Goal: Information Seeking & Learning: Learn about a topic

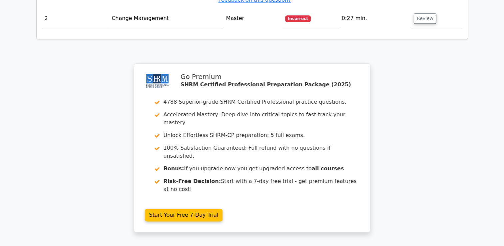
scroll to position [851, 0]
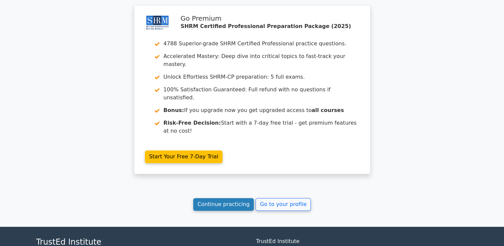
click at [236, 198] on link "Continue practicing" at bounding box center [223, 204] width 61 height 13
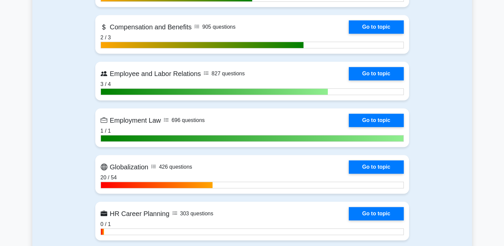
scroll to position [533, 0]
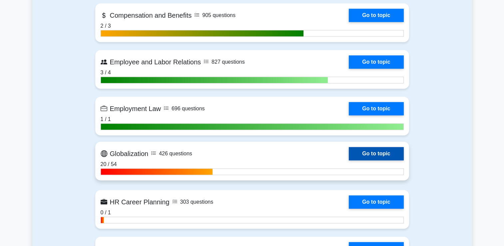
click at [384, 148] on link "Go to topic" at bounding box center [376, 153] width 55 height 13
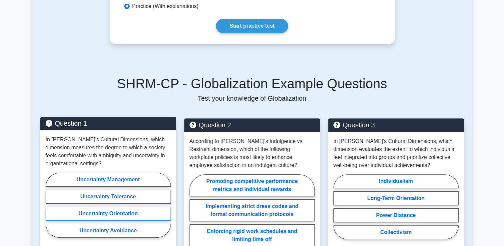
scroll to position [300, 0]
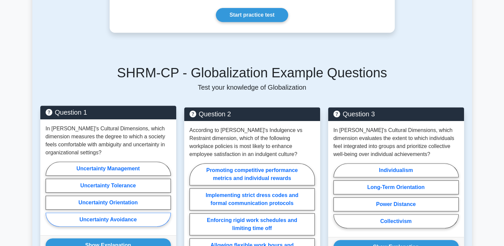
click at [117, 215] on label "Uncertainty Avoidance" at bounding box center [108, 219] width 125 height 14
click at [50, 198] on input "Uncertainty Avoidance" at bounding box center [48, 196] width 4 height 4
radio input "true"
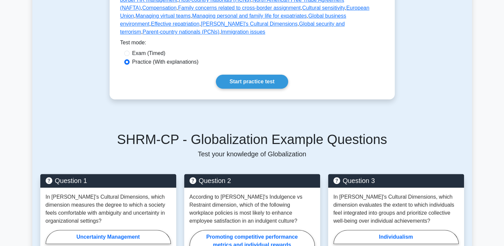
scroll to position [200, 0]
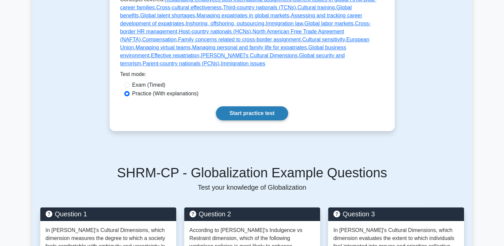
click at [256, 106] on link "Start practice test" at bounding box center [252, 113] width 72 height 14
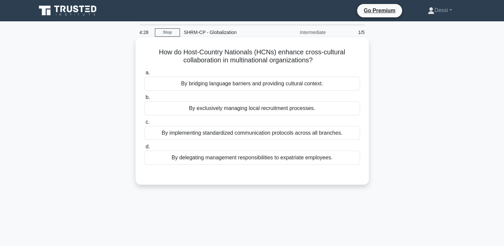
click at [192, 135] on div "By implementing standardized communication protocols across all branches." at bounding box center [252, 133] width 216 height 14
click at [144, 124] on input "c. By implementing standardized communication protocols across all branches." at bounding box center [144, 122] width 0 height 4
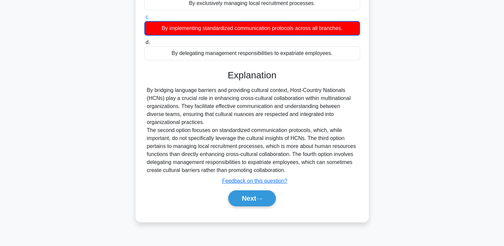
scroll to position [114, 0]
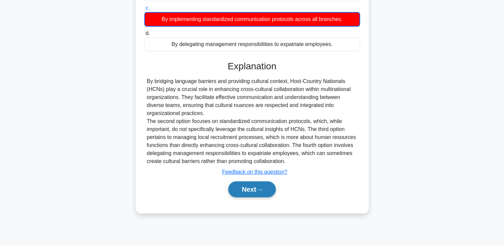
click at [261, 193] on button "Next" at bounding box center [252, 189] width 48 height 16
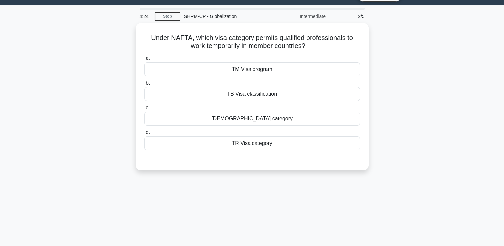
scroll to position [0, 0]
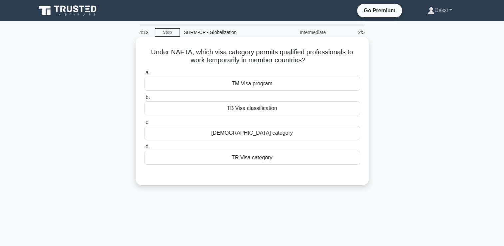
click at [248, 106] on div "TB Visa classification" at bounding box center [252, 108] width 216 height 14
click at [144, 100] on input "b. TB Visa classification" at bounding box center [144, 97] width 0 height 4
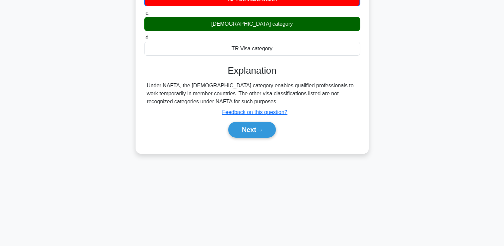
scroll to position [114, 0]
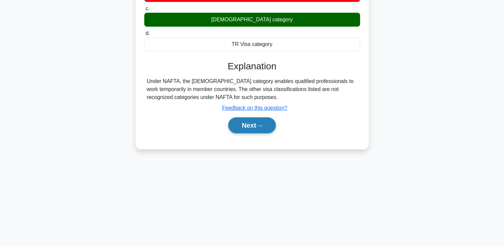
click at [248, 129] on button "Next" at bounding box center [252, 125] width 48 height 16
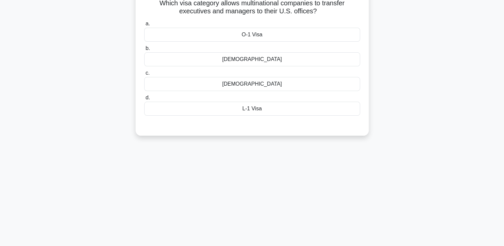
scroll to position [0, 0]
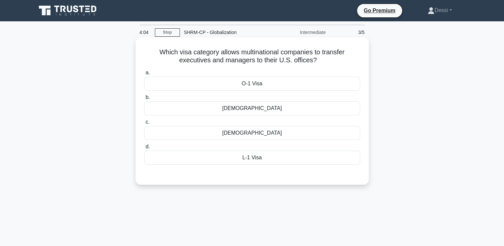
click at [261, 133] on div "[DEMOGRAPHIC_DATA]" at bounding box center [252, 133] width 216 height 14
click at [144, 124] on input "c. H-1B Visa" at bounding box center [144, 122] width 0 height 4
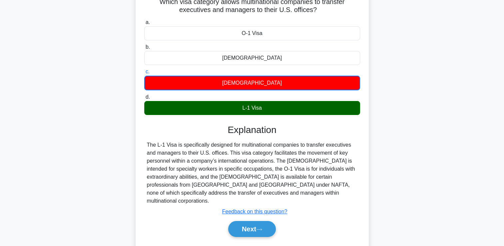
scroll to position [114, 0]
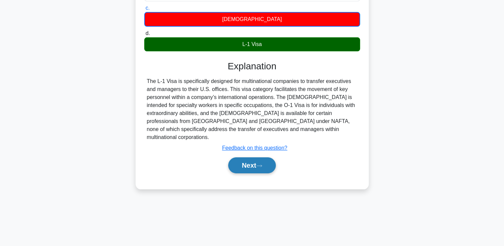
click at [243, 157] on button "Next" at bounding box center [252, 165] width 48 height 16
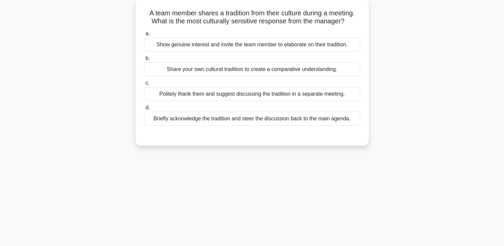
scroll to position [0, 0]
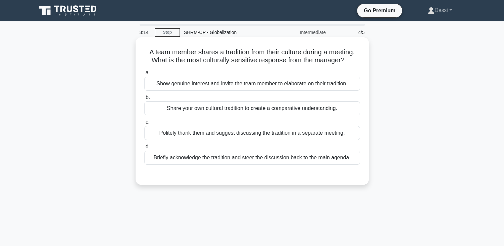
click at [239, 153] on div "Briefly acknowledge the tradition and steer the discussion back to the main age…" at bounding box center [252, 158] width 216 height 14
click at [144, 149] on input "d. Briefly acknowledge the tradition and steer the discussion back to the main …" at bounding box center [144, 147] width 0 height 4
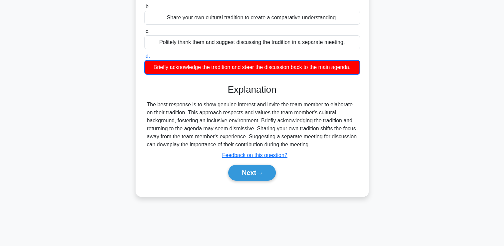
scroll to position [114, 0]
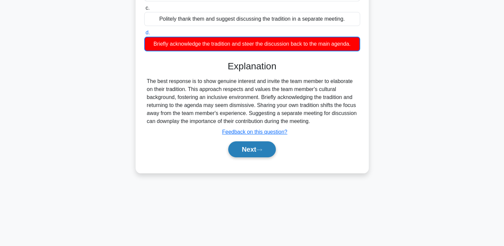
click at [239, 153] on button "Next" at bounding box center [252, 149] width 48 height 16
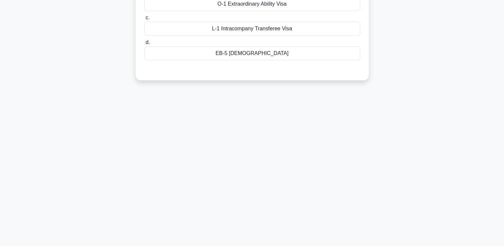
scroll to position [0, 0]
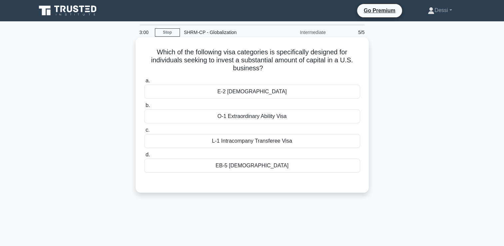
click at [265, 95] on div "E-2 Treaty Investor Visa" at bounding box center [252, 92] width 216 height 14
click at [144, 83] on input "a. E-2 Treaty Investor Visa" at bounding box center [144, 81] width 0 height 4
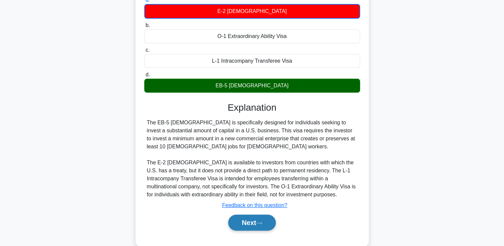
scroll to position [114, 0]
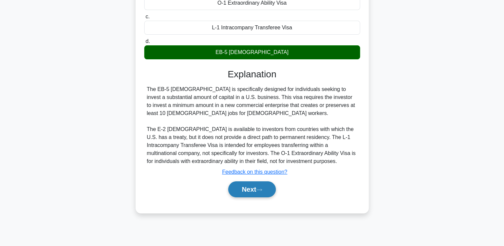
click at [257, 185] on button "Next" at bounding box center [252, 189] width 48 height 16
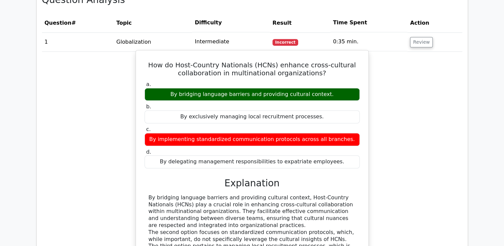
scroll to position [500, 0]
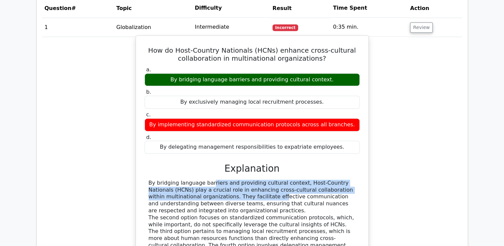
drag, startPoint x: 167, startPoint y: 155, endPoint x: 189, endPoint y: 170, distance: 26.4
click at [189, 180] on div "By bridging language barriers and providing cultural context, Host-Country Nati…" at bounding box center [252, 221] width 207 height 83
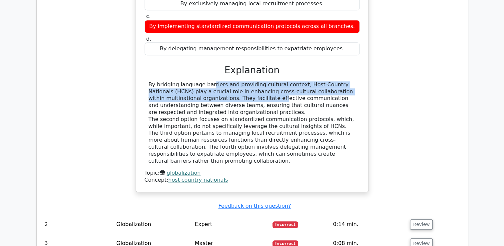
scroll to position [699, 0]
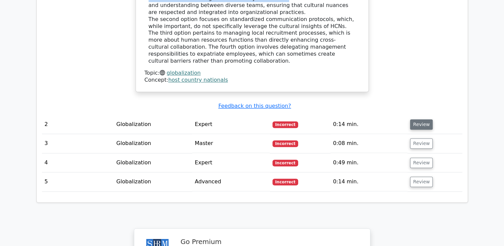
click at [419, 119] on button "Review" at bounding box center [421, 124] width 23 height 10
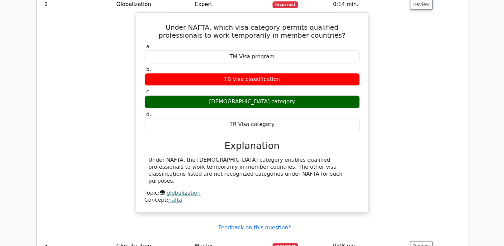
scroll to position [833, 0]
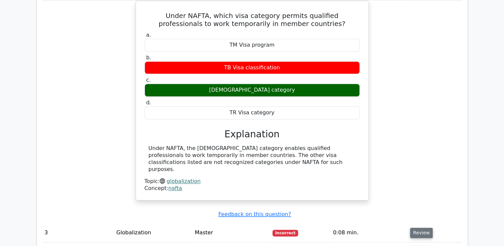
click at [424, 227] on button "Review" at bounding box center [421, 232] width 23 height 10
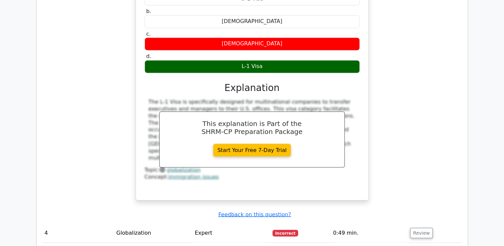
scroll to position [1132, 0]
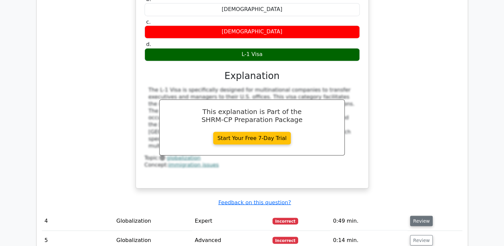
click at [426, 215] on button "Review" at bounding box center [421, 220] width 23 height 10
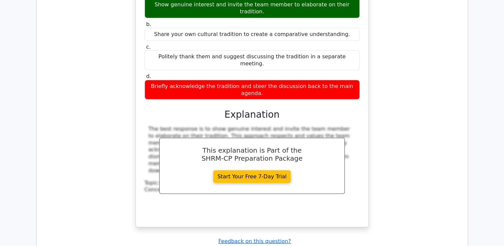
scroll to position [1465, 0]
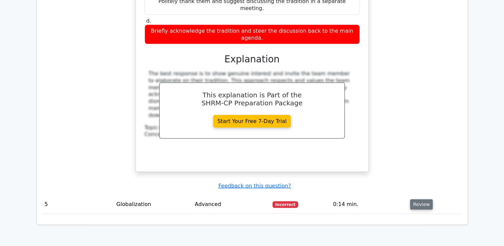
click at [418, 199] on button "Review" at bounding box center [421, 204] width 23 height 10
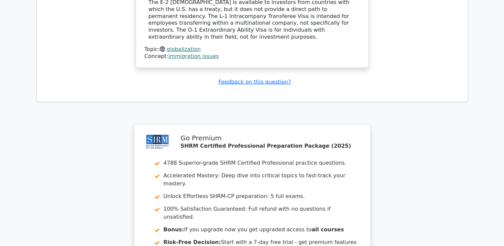
scroll to position [1932, 0]
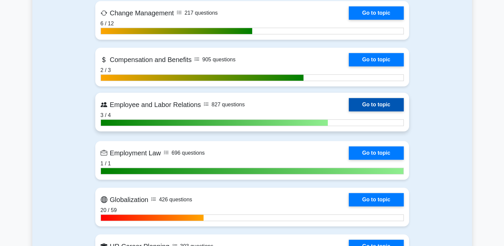
scroll to position [566, 0]
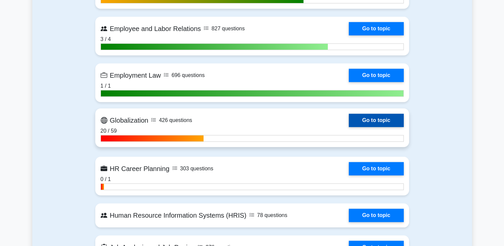
click at [378, 121] on link "Go to topic" at bounding box center [376, 120] width 55 height 13
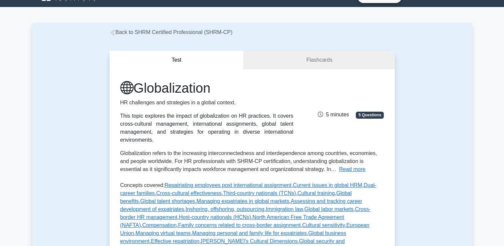
scroll to position [200, 0]
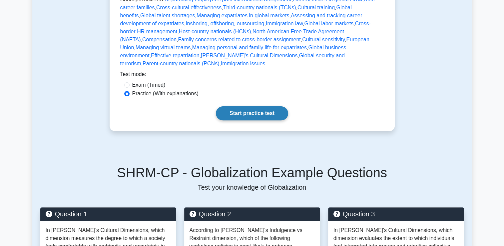
click at [260, 108] on link "Start practice test" at bounding box center [252, 113] width 72 height 14
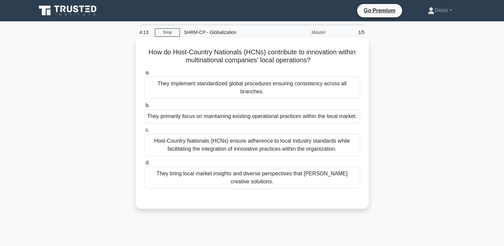
click at [181, 156] on div "Host-Country Nationals (HCNs) ensure adherence to local industry standards whil…" at bounding box center [252, 145] width 216 height 22
click at [144, 132] on input "c. Host-Country Nationals (HCNs) ensure adherence to local industry standards w…" at bounding box center [144, 130] width 0 height 4
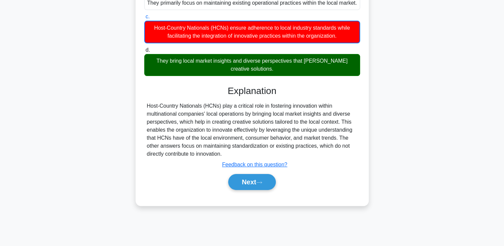
scroll to position [114, 0]
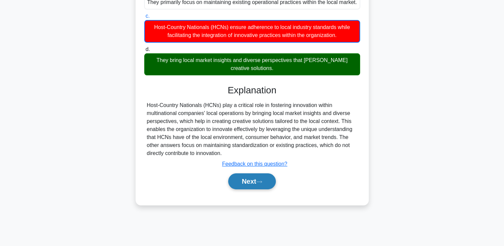
click at [265, 186] on button "Next" at bounding box center [252, 181] width 48 height 16
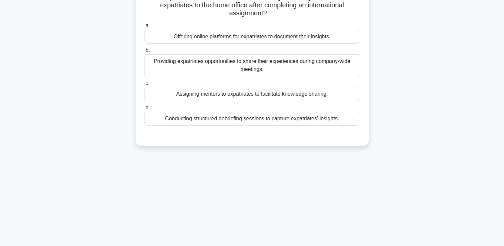
scroll to position [0, 0]
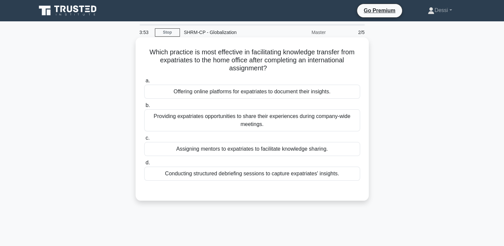
click at [342, 120] on div "Providing expatriates opportunities to share their experiences during company-w…" at bounding box center [252, 120] width 216 height 22
click at [144, 108] on input "b. Providing expatriates opportunities to share their experiences during compan…" at bounding box center [144, 105] width 0 height 4
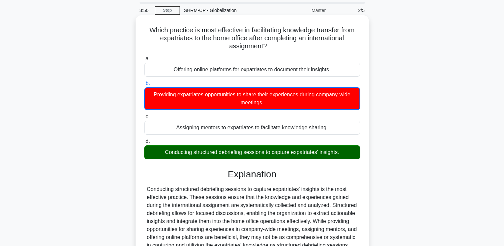
scroll to position [100, 0]
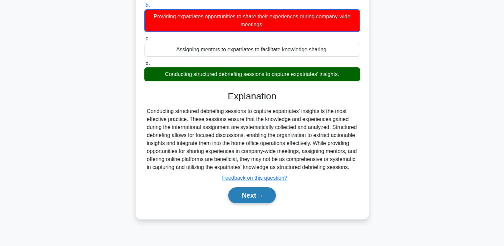
click at [248, 200] on button "Next" at bounding box center [252, 195] width 48 height 16
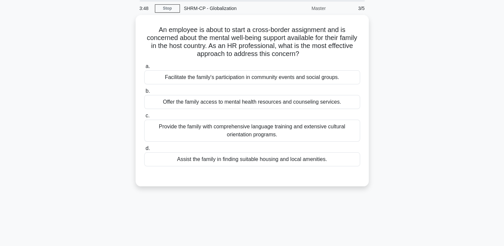
scroll to position [0, 0]
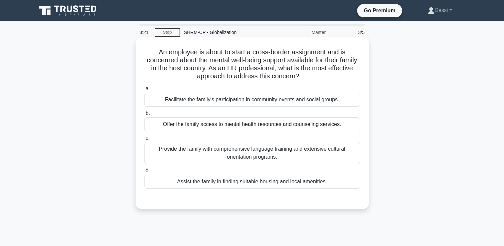
click at [191, 128] on div "Offer the family access to mental health resources and counseling services." at bounding box center [252, 124] width 216 height 14
click at [144, 116] on input "b. Offer the family access to mental health resources and counseling services." at bounding box center [144, 113] width 0 height 4
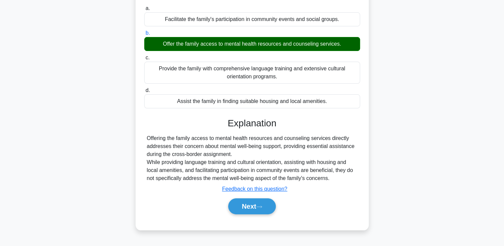
scroll to position [114, 0]
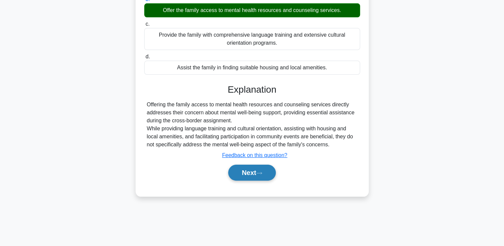
click at [245, 177] on button "Next" at bounding box center [252, 173] width 48 height 16
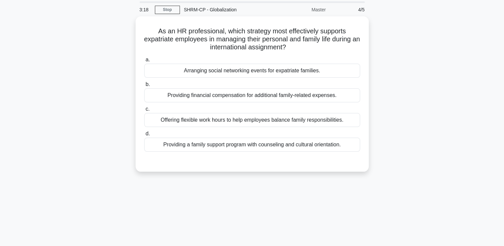
scroll to position [0, 0]
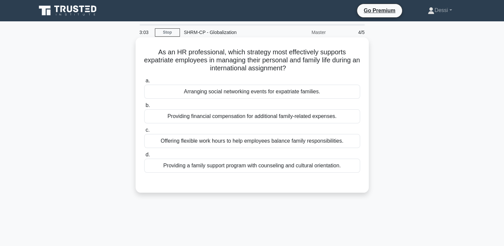
click at [175, 166] on div "Providing a family support program with counseling and cultural orientation." at bounding box center [252, 166] width 216 height 14
click at [144, 157] on input "d. Providing a family support program with counseling and cultural orientation." at bounding box center [144, 155] width 0 height 4
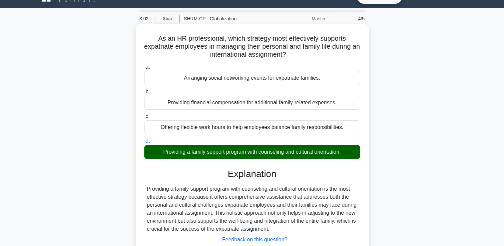
scroll to position [114, 0]
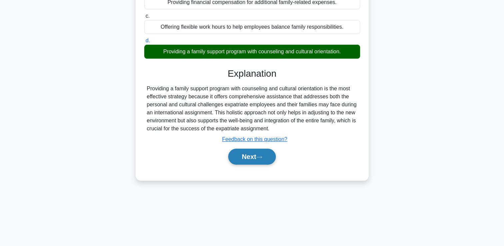
click at [253, 158] on button "Next" at bounding box center [252, 157] width 48 height 16
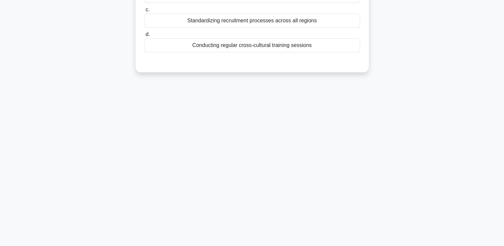
scroll to position [0, 0]
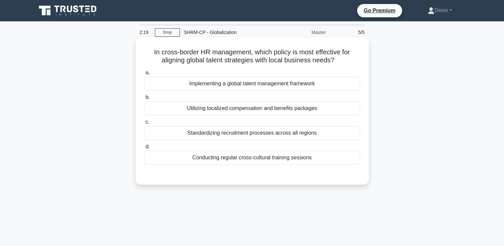
click at [269, 159] on div "Conducting regular cross-cultural training sessions" at bounding box center [252, 158] width 216 height 14
click at [144, 149] on input "d. Conducting regular cross-cultural training sessions" at bounding box center [144, 147] width 0 height 4
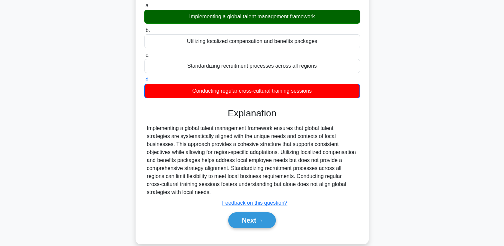
scroll to position [114, 0]
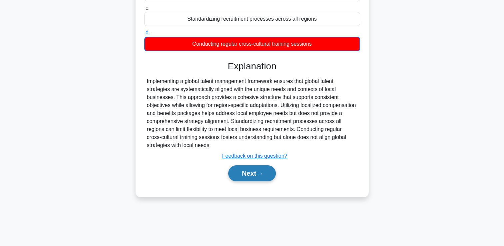
click at [254, 169] on button "Next" at bounding box center [252, 173] width 48 height 16
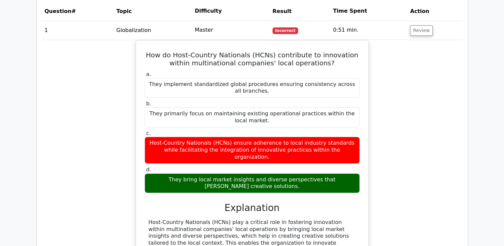
scroll to position [500, 0]
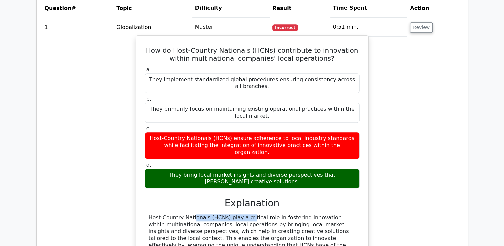
drag, startPoint x: 148, startPoint y: 186, endPoint x: 205, endPoint y: 182, distance: 56.7
click at [205, 214] on div "Host-Country Nationals (HCNs) play a critical role in fostering innovation with…" at bounding box center [252, 241] width 207 height 55
copy div "Host-Country Nationals"
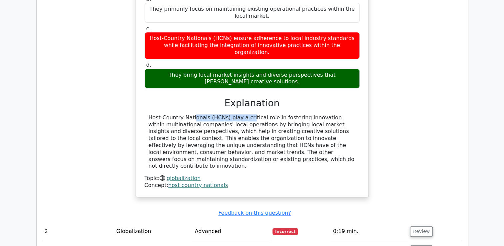
scroll to position [633, 0]
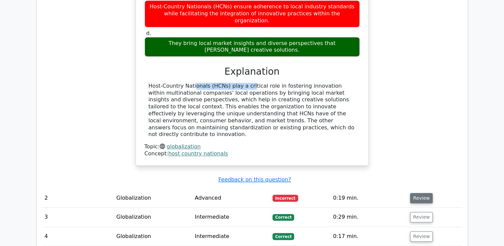
click at [422, 193] on button "Review" at bounding box center [421, 198] width 23 height 10
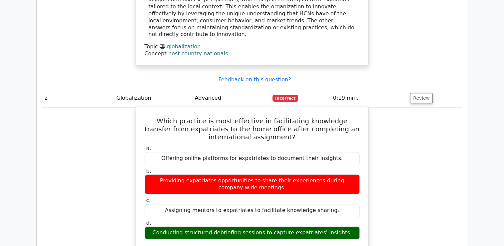
scroll to position [766, 0]
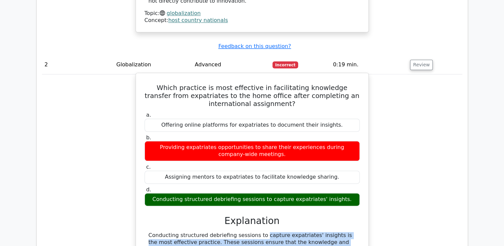
drag, startPoint x: 218, startPoint y: 194, endPoint x: 229, endPoint y: 222, distance: 30.1
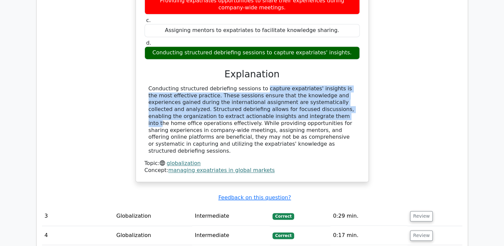
scroll to position [932, 0]
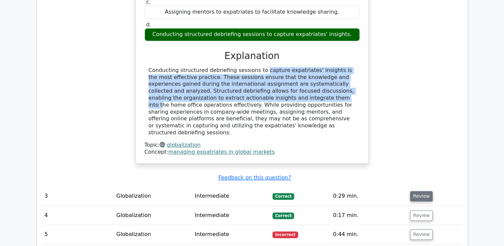
click at [417, 191] on button "Review" at bounding box center [421, 196] width 23 height 10
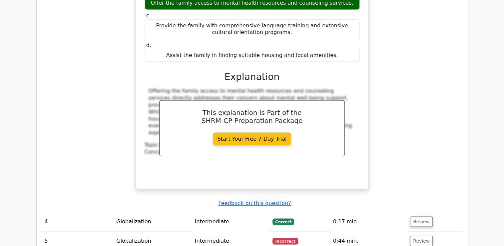
scroll to position [1266, 0]
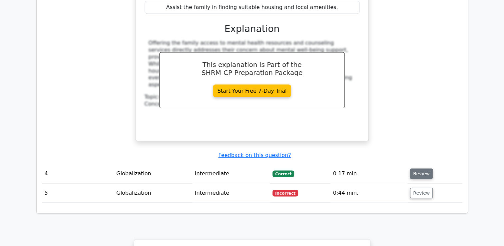
click at [422, 169] on button "Review" at bounding box center [421, 174] width 23 height 10
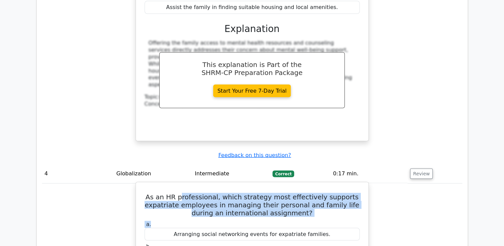
drag, startPoint x: 189, startPoint y: 147, endPoint x: 201, endPoint y: 173, distance: 28.9
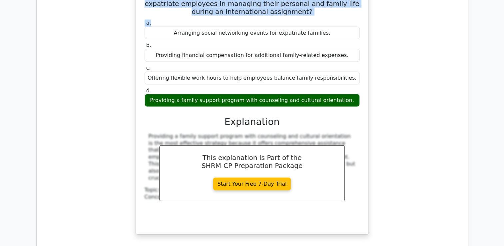
scroll to position [1532, 0]
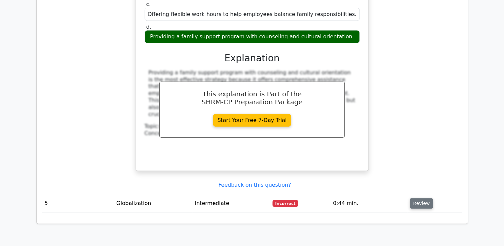
click at [415, 198] on button "Review" at bounding box center [421, 203] width 23 height 10
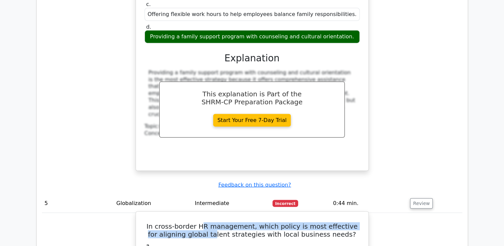
drag, startPoint x: 204, startPoint y: 176, endPoint x: 215, endPoint y: 189, distance: 17.0
click at [215, 222] on h5 "In cross-border HR management, which policy is most effective for aligning glob…" at bounding box center [252, 230] width 216 height 16
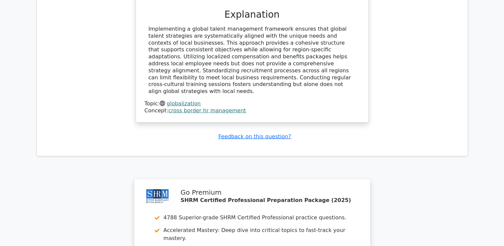
scroll to position [1965, 0]
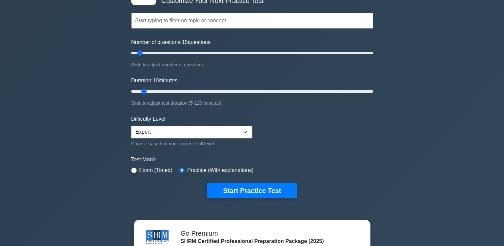
scroll to position [100, 0]
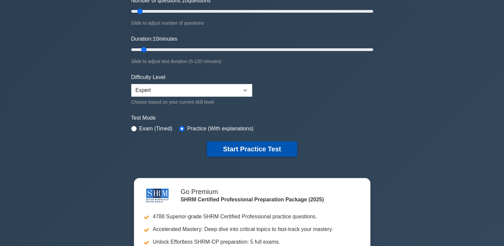
click at [248, 147] on button "Start Practice Test" at bounding box center [252, 148] width 90 height 15
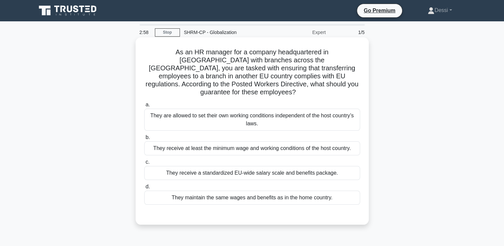
click at [215, 141] on div "They receive at least the minimum wage and working conditions of the host count…" at bounding box center [252, 148] width 216 height 14
click at [144, 139] on input "b. They receive at least the minimum wage and working conditions of the host co…" at bounding box center [144, 137] width 0 height 4
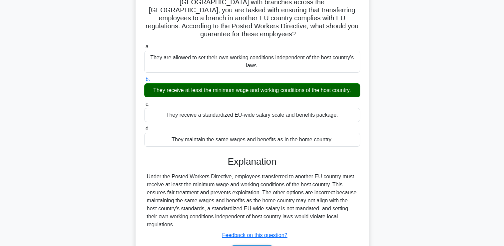
scroll to position [114, 0]
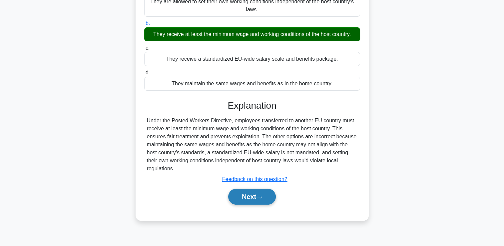
click at [245, 188] on button "Next" at bounding box center [252, 196] width 48 height 16
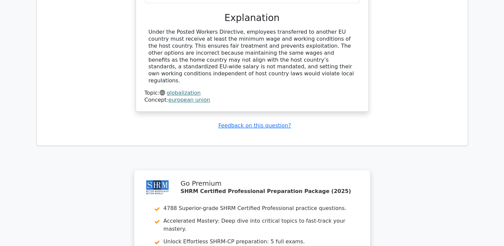
scroll to position [857, 0]
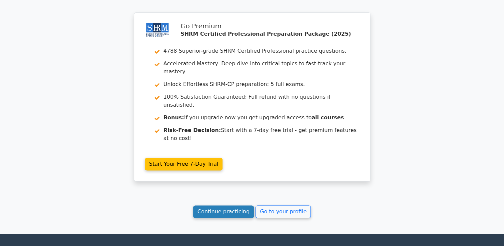
click at [226, 205] on link "Continue practicing" at bounding box center [223, 211] width 61 height 13
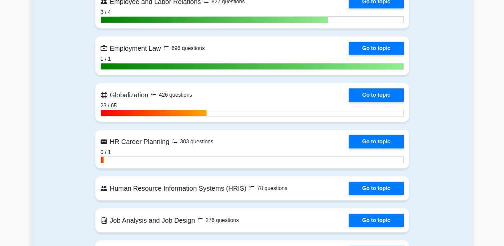
scroll to position [599, 0]
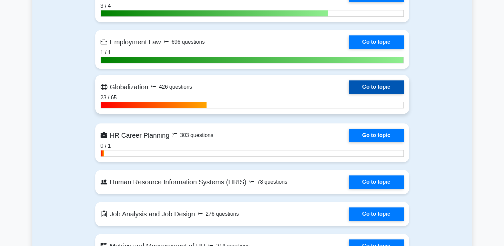
click at [372, 87] on link "Go to topic" at bounding box center [376, 86] width 55 height 13
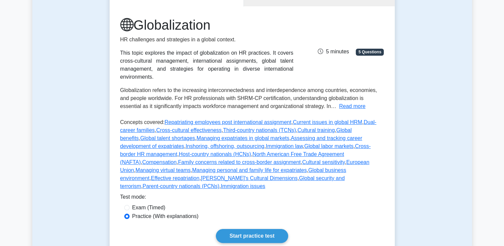
scroll to position [133, 0]
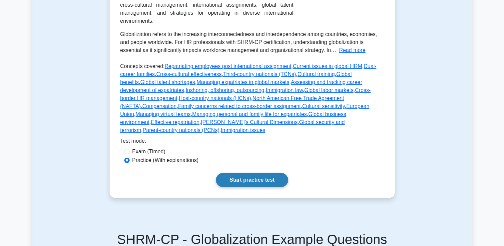
click at [262, 173] on link "Start practice test" at bounding box center [252, 180] width 72 height 14
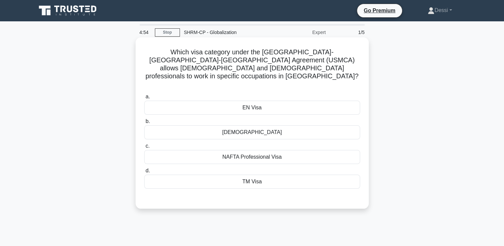
click at [254, 150] on div "NAFTA Professional Visa" at bounding box center [252, 157] width 216 height 14
click at [144, 144] on input "c. NAFTA Professional Visa" at bounding box center [144, 146] width 0 height 4
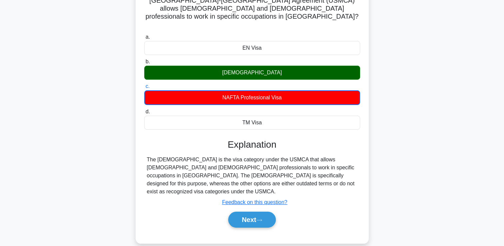
scroll to position [114, 0]
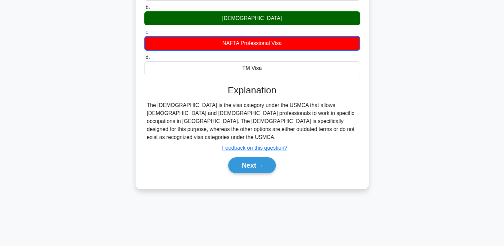
click at [259, 157] on button "Next" at bounding box center [252, 165] width 48 height 16
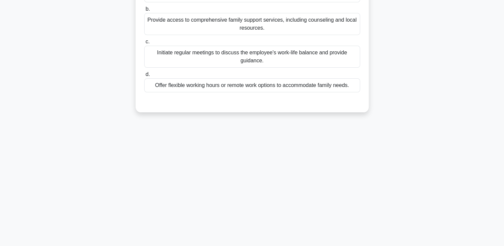
scroll to position [14, 0]
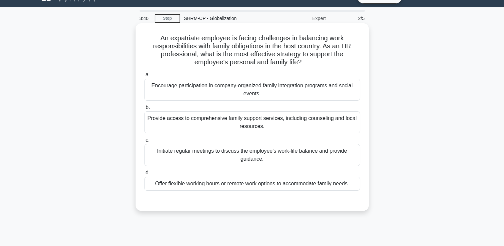
click at [224, 121] on div "Provide access to comprehensive family support services, including counseling a…" at bounding box center [252, 122] width 216 height 22
click at [144, 110] on input "b. Provide access to comprehensive family support services, including counselin…" at bounding box center [144, 107] width 0 height 4
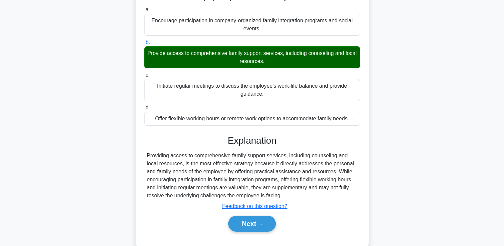
scroll to position [114, 0]
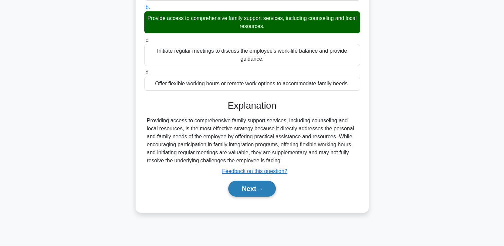
click at [254, 191] on button "Next" at bounding box center [252, 189] width 48 height 16
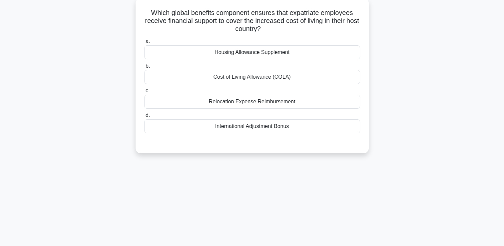
scroll to position [0, 0]
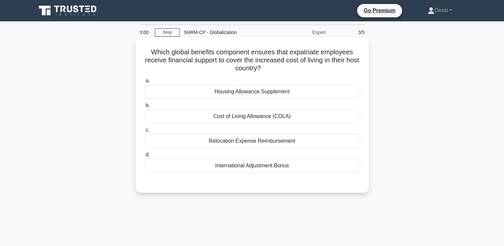
click at [252, 119] on div "Cost of Living Allowance (COLA)" at bounding box center [252, 116] width 216 height 14
click at [144, 108] on input "b. Cost of Living Allowance (COLA)" at bounding box center [144, 105] width 0 height 4
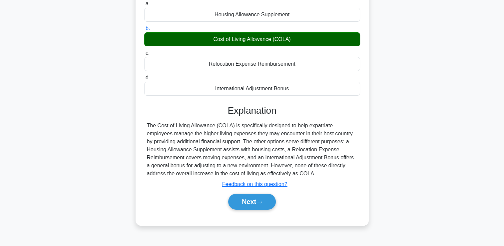
scroll to position [114, 0]
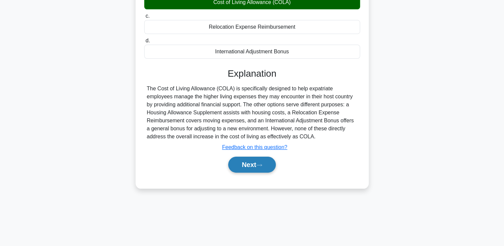
click at [249, 165] on button "Next" at bounding box center [252, 165] width 48 height 16
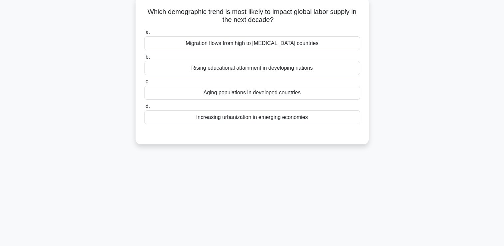
scroll to position [0, 0]
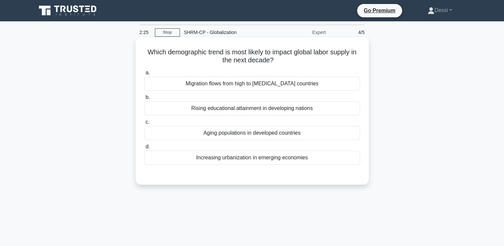
click at [273, 86] on div "Migration flows from high to low-income countries" at bounding box center [252, 84] width 216 height 14
click at [144, 75] on input "a. Migration flows from high to low-income countries" at bounding box center [144, 73] width 0 height 4
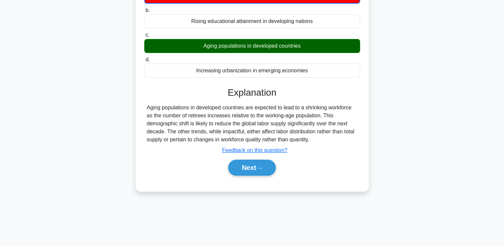
scroll to position [114, 0]
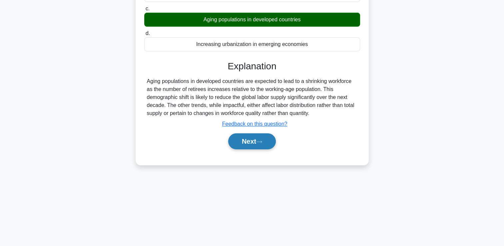
click at [250, 137] on button "Next" at bounding box center [252, 141] width 48 height 16
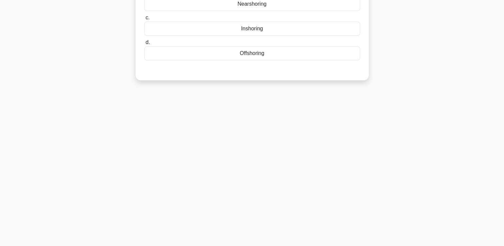
scroll to position [0, 0]
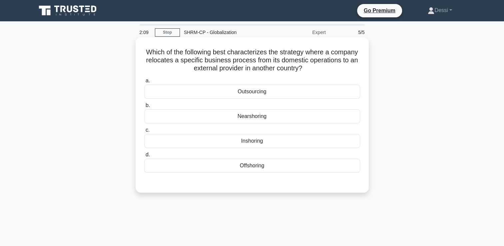
click at [253, 95] on div "Outsourcing" at bounding box center [252, 92] width 216 height 14
click at [144, 83] on input "a. Outsourcing" at bounding box center [144, 81] width 0 height 4
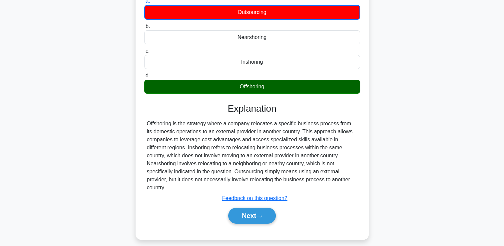
scroll to position [114, 0]
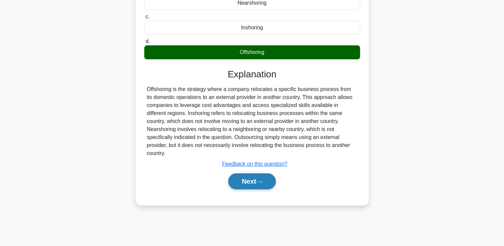
click at [251, 176] on button "Next" at bounding box center [252, 181] width 48 height 16
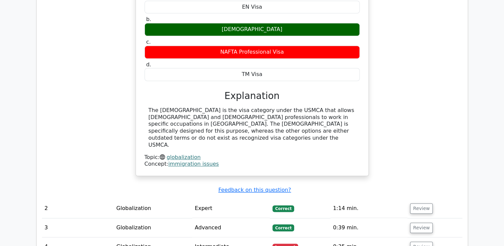
scroll to position [599, 0]
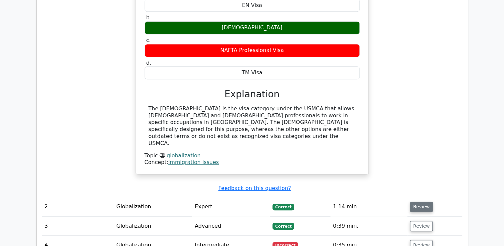
click at [423, 201] on button "Review" at bounding box center [421, 206] width 23 height 10
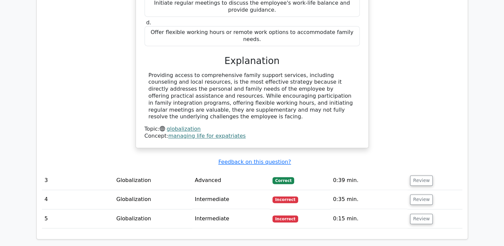
scroll to position [932, 0]
click at [423, 175] on button "Review" at bounding box center [421, 180] width 23 height 10
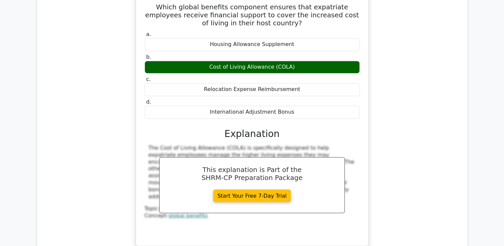
scroll to position [1199, 0]
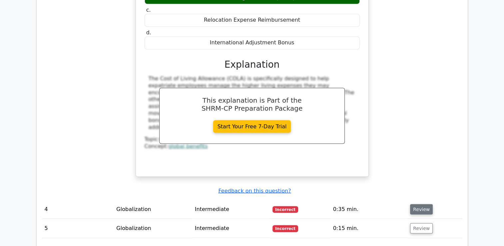
click at [426, 204] on button "Review" at bounding box center [421, 209] width 23 height 10
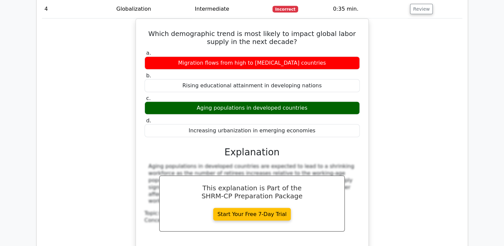
scroll to position [1499, 0]
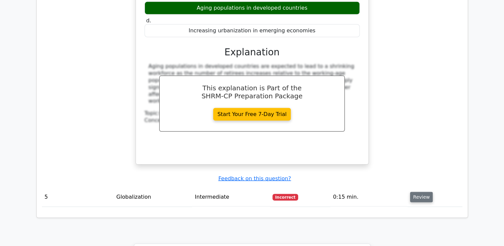
click at [413, 192] on button "Review" at bounding box center [421, 197] width 23 height 10
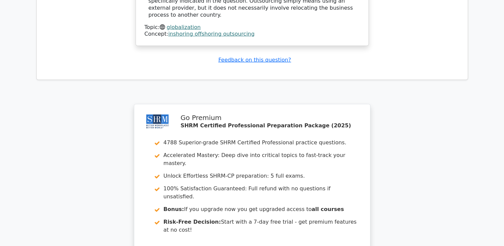
scroll to position [1965, 0]
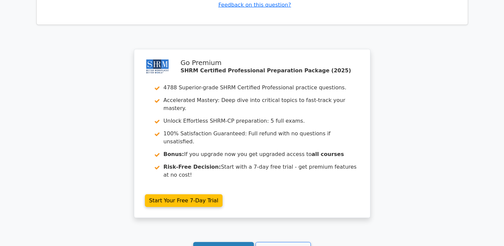
click at [232, 242] on link "Continue practicing" at bounding box center [223, 248] width 61 height 13
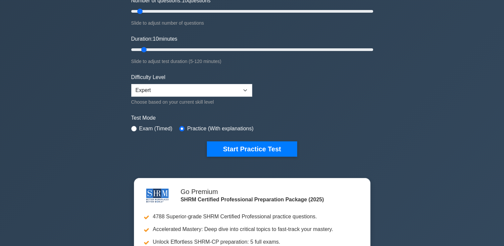
scroll to position [200, 0]
